Goal: Contribute content

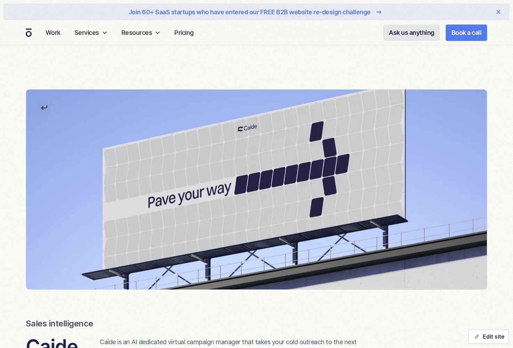
click at [492, 337] on button "Edit site" at bounding box center [489, 336] width 40 height 15
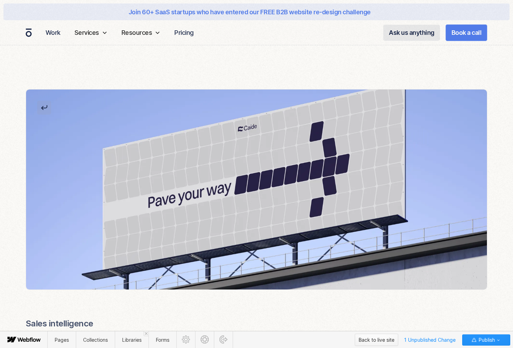
click at [376, 340] on div "Back to live site" at bounding box center [377, 340] width 36 height 10
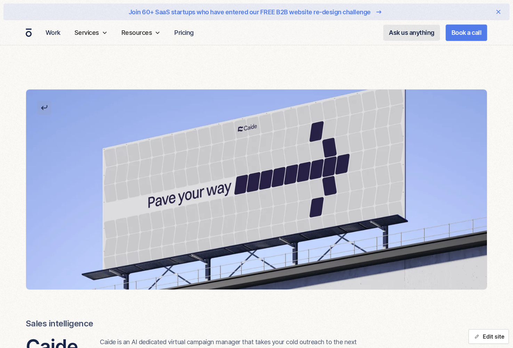
click at [488, 335] on button "Edit site" at bounding box center [489, 336] width 40 height 15
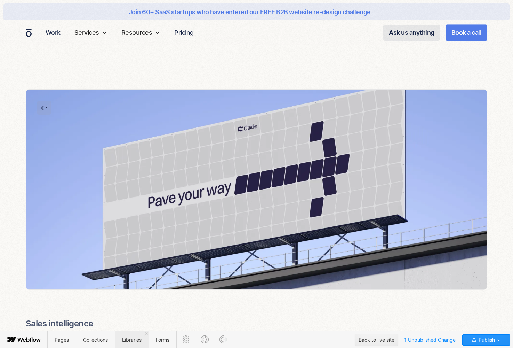
click at [126, 343] on span "Libraries" at bounding box center [132, 339] width 34 height 17
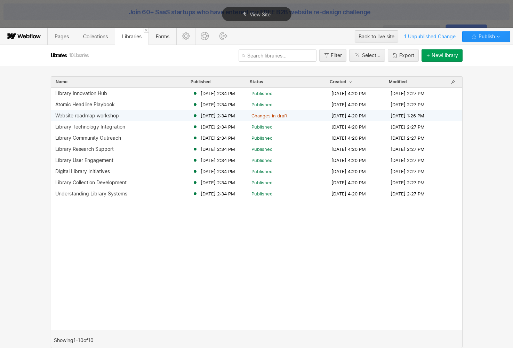
click at [146, 119] on div "Website roadmap workshop May 23, 2025 2:34 PM Changes in draft Apr 11, 2025 4:2…" at bounding box center [256, 115] width 411 height 11
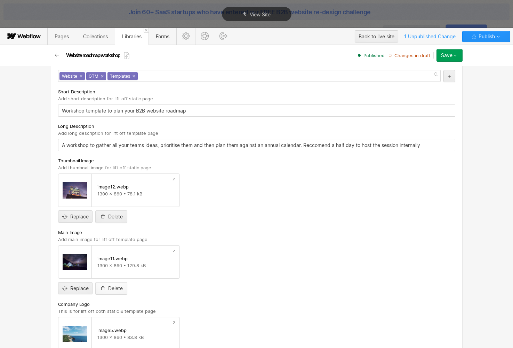
scroll to position [121, 0]
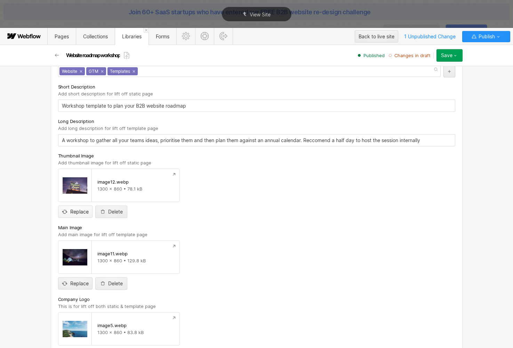
click at [76, 211] on input "file" at bounding box center [75, 205] width 34 height 23
type input "C:\fakepath\Website thumnail tile.png"
click at [72, 283] on input "file" at bounding box center [75, 277] width 34 height 23
type input "C:\fakepath\Website roadmap detail page.png"
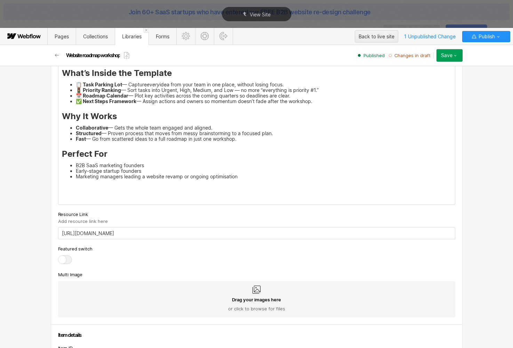
scroll to position [89, 0]
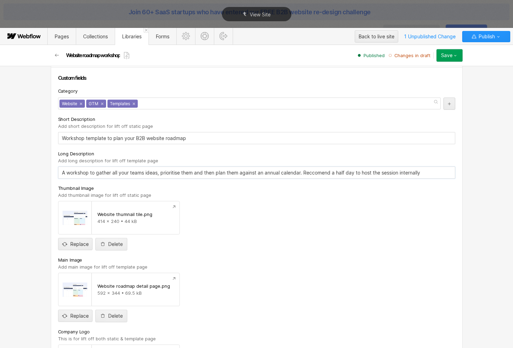
drag, startPoint x: 59, startPoint y: 172, endPoint x: 429, endPoint y: 173, distance: 370.0
click at [429, 173] on input "A workshop to gather all your teams ideas, prioritise them and then plan them a…" at bounding box center [257, 172] width 398 height 12
